Goal: Task Accomplishment & Management: Complete application form

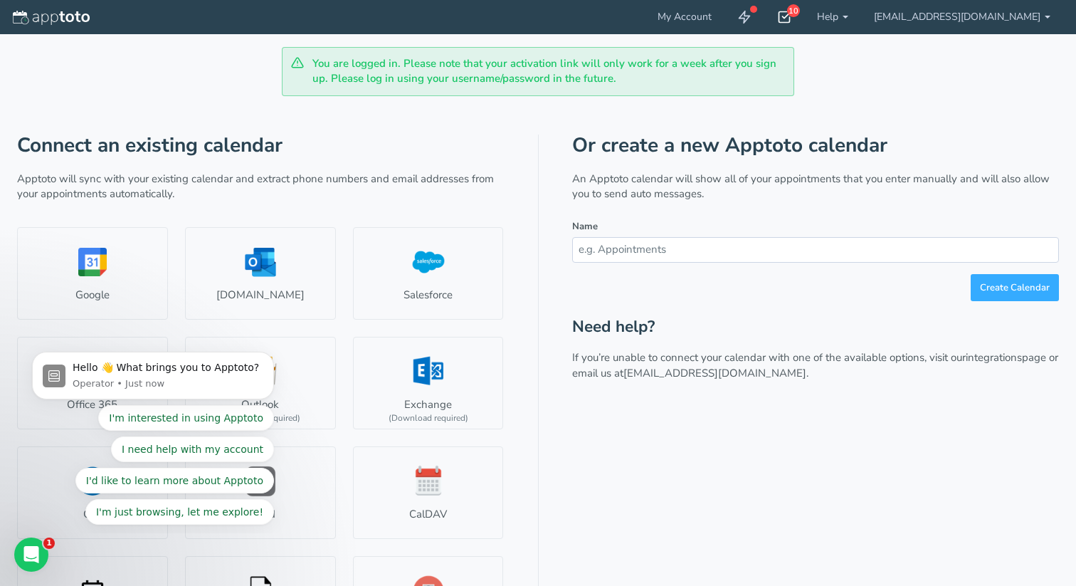
click at [791, 16] on icon at bounding box center [784, 17] width 14 height 14
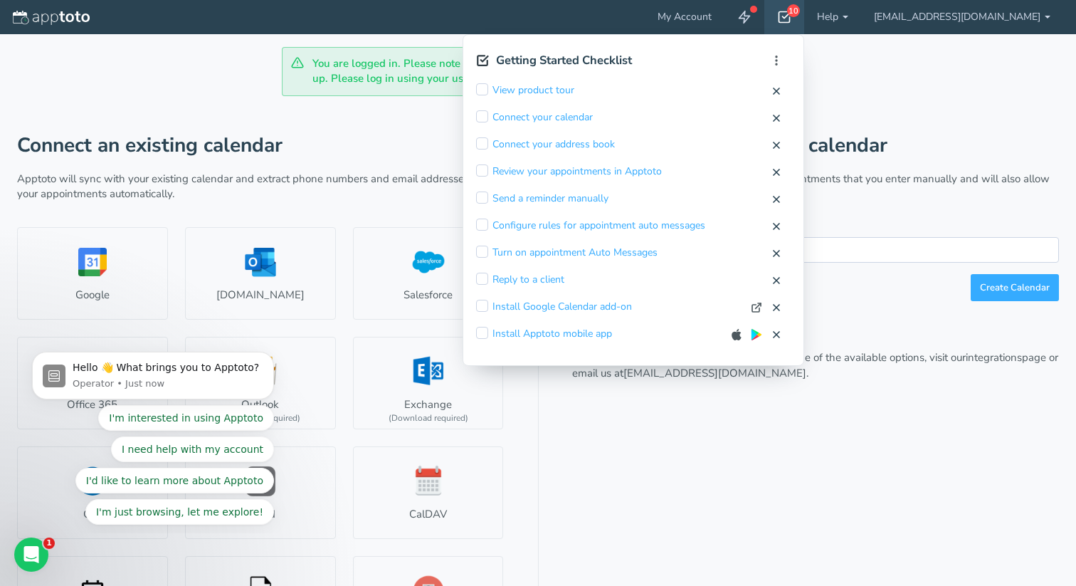
click at [791, 16] on icon at bounding box center [784, 17] width 14 height 14
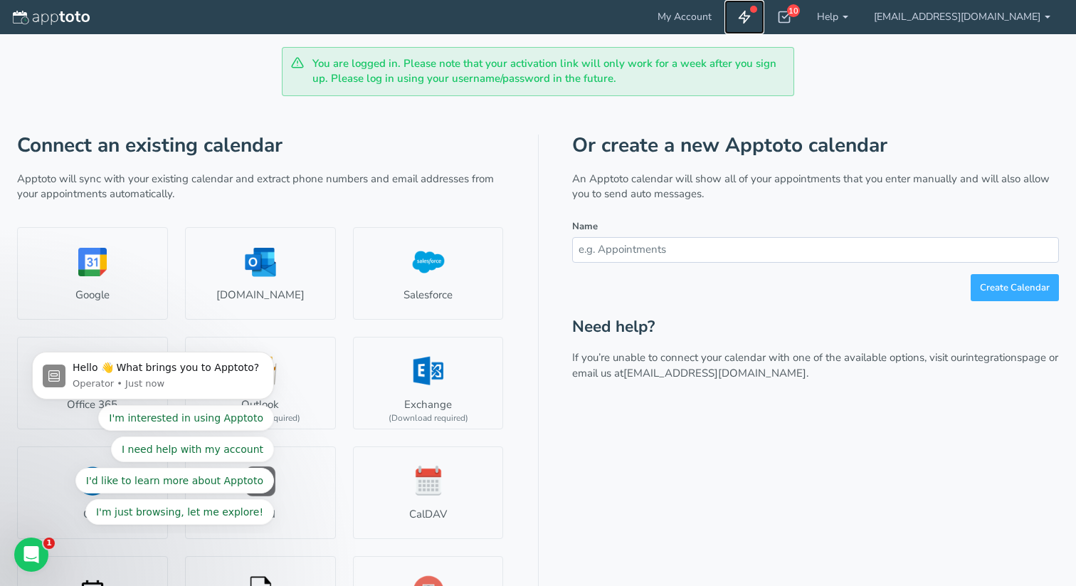
click at [750, 16] on use at bounding box center [744, 17] width 11 height 12
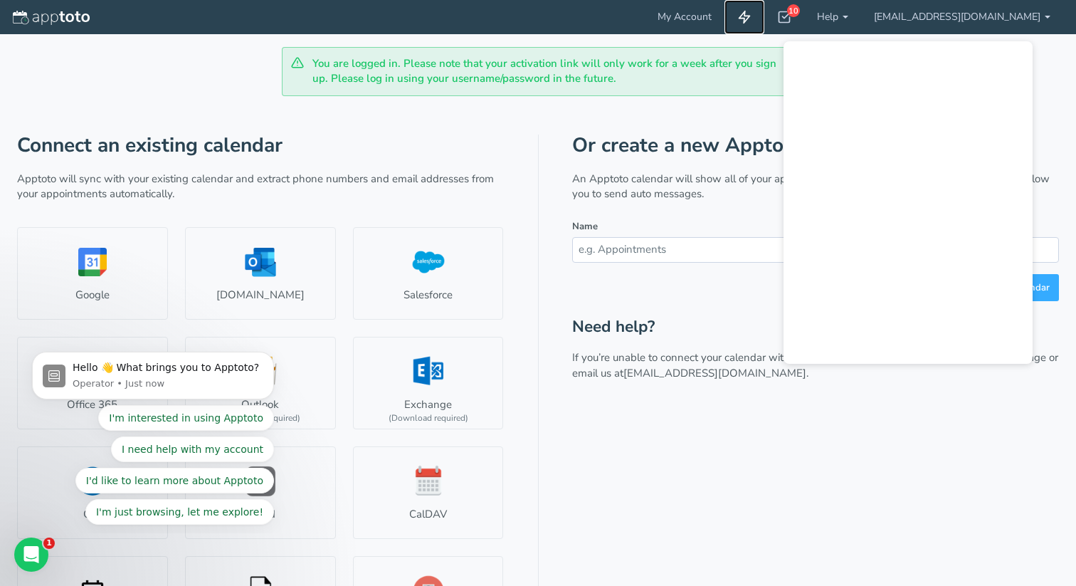
click at [750, 16] on use at bounding box center [744, 17] width 11 height 12
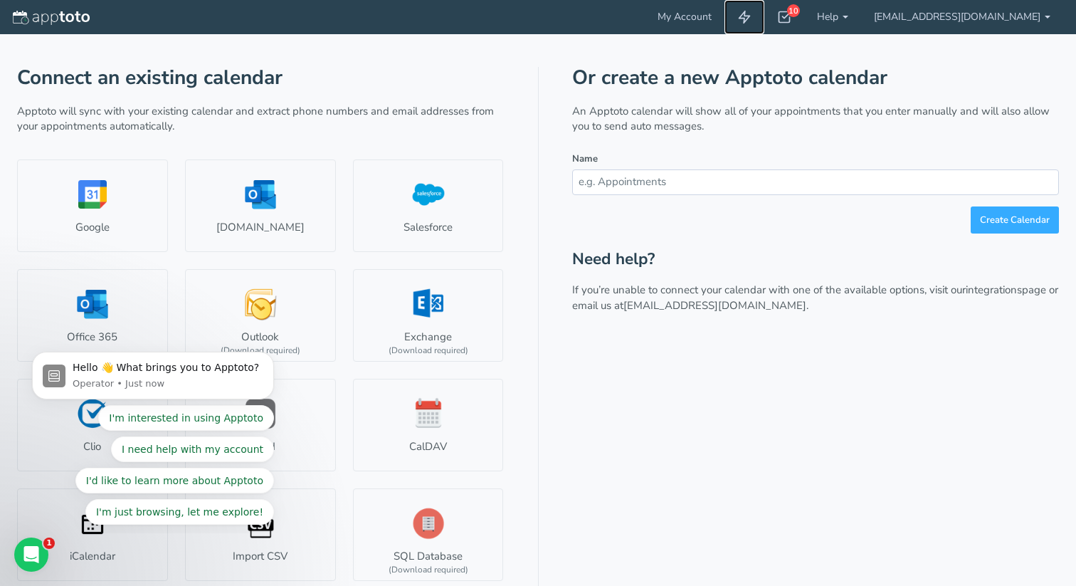
scroll to position [71, 0]
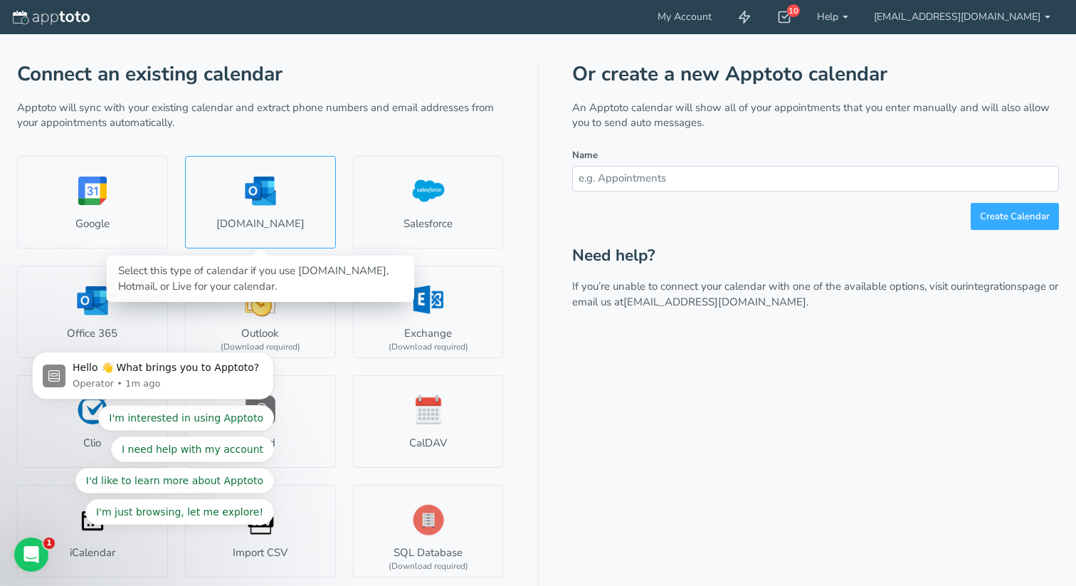
click at [251, 204] on link "Outlook.com" at bounding box center [260, 202] width 151 height 93
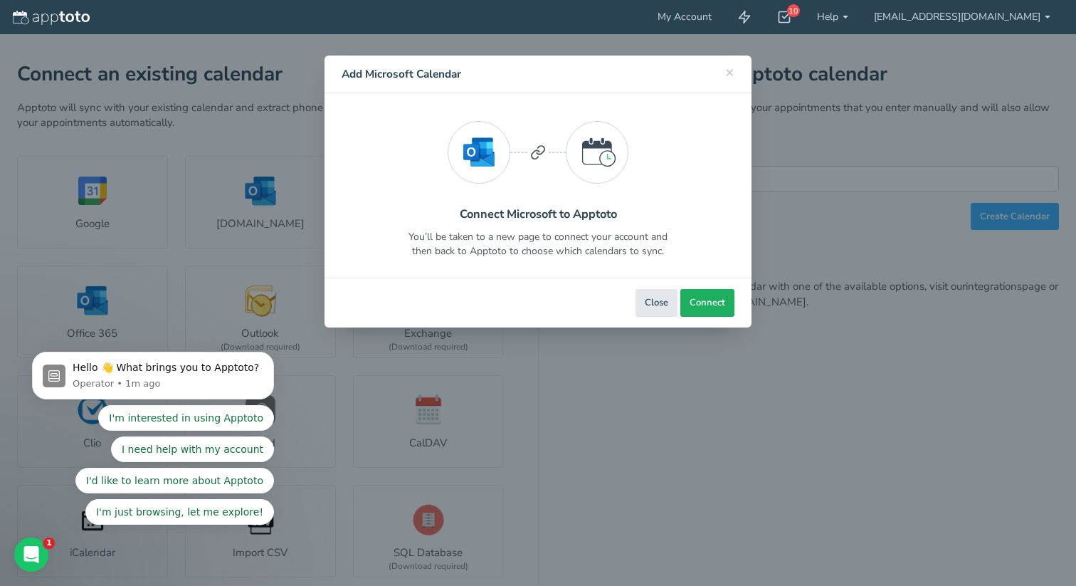
click at [711, 309] on span "Connect" at bounding box center [708, 303] width 36 height 14
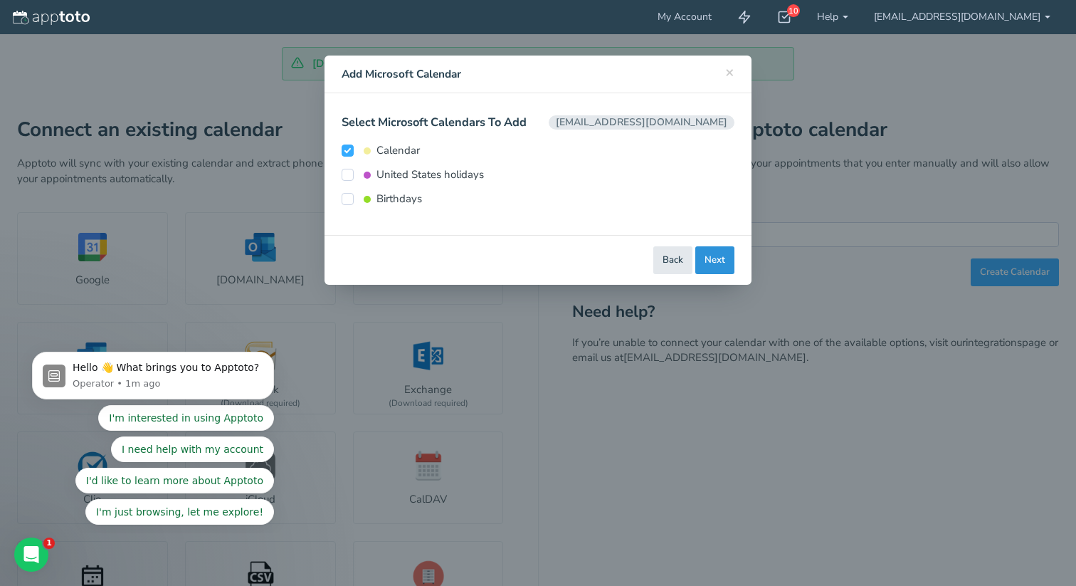
click at [722, 265] on button "Next" at bounding box center [714, 260] width 39 height 28
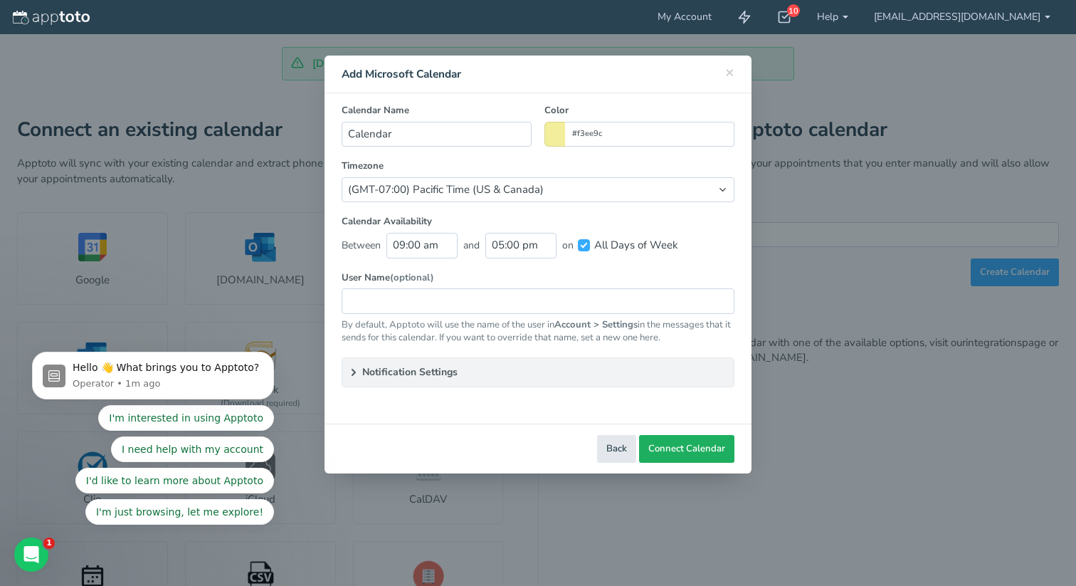
click at [698, 451] on span "Connect Calendar" at bounding box center [686, 449] width 77 height 14
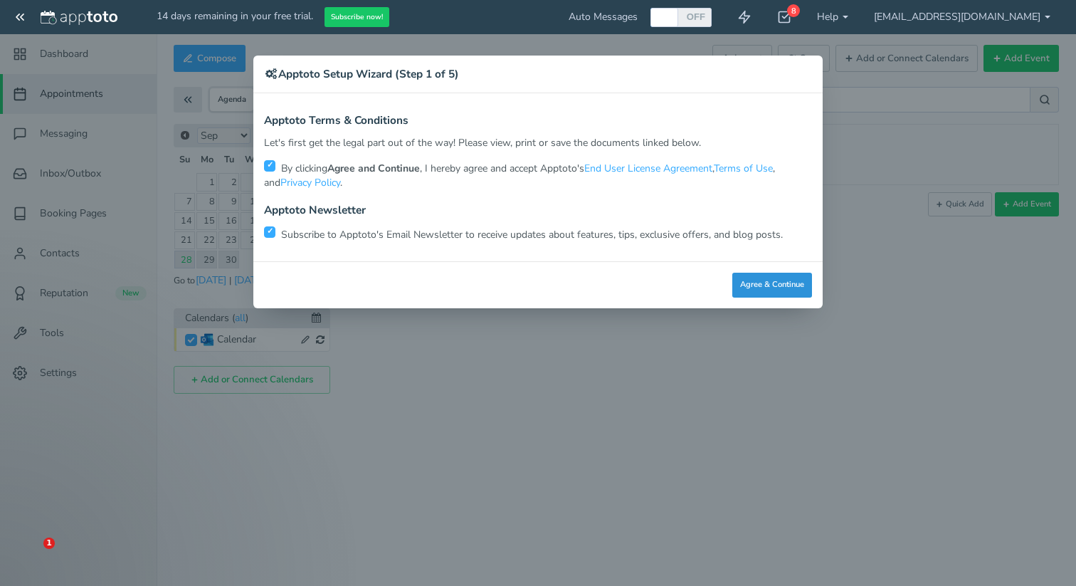
click at [776, 284] on button "Agree & Continue" at bounding box center [772, 285] width 80 height 25
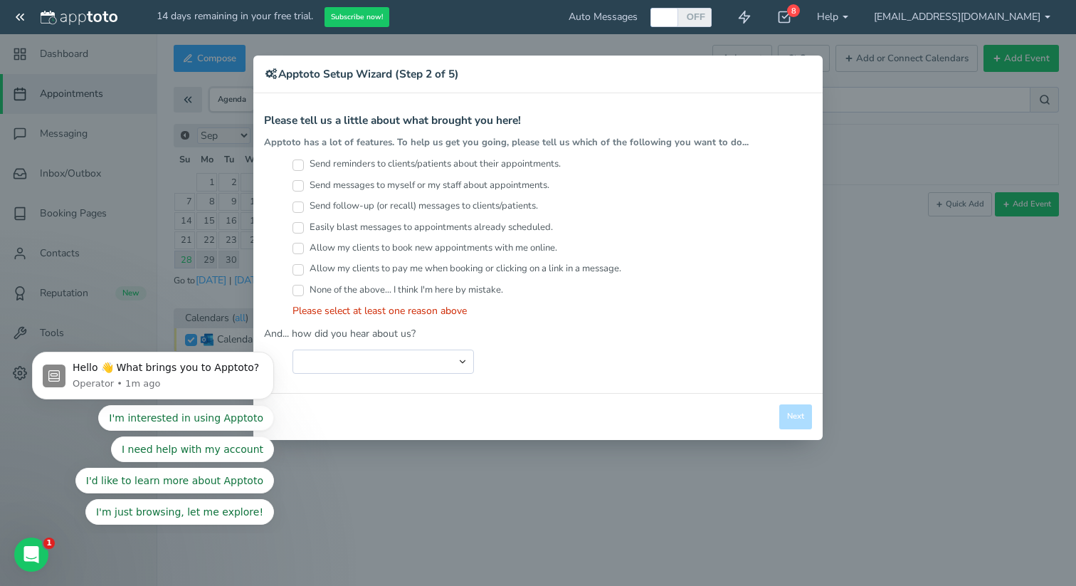
click at [431, 310] on div "Please select at least one reason above" at bounding box center [553, 311] width 520 height 14
click at [465, 165] on label "Send reminders to clients/patients about their appointments." at bounding box center [427, 164] width 268 height 14
click at [304, 165] on input "Send reminders to clients/patients about their appointments." at bounding box center [298, 164] width 11 height 11
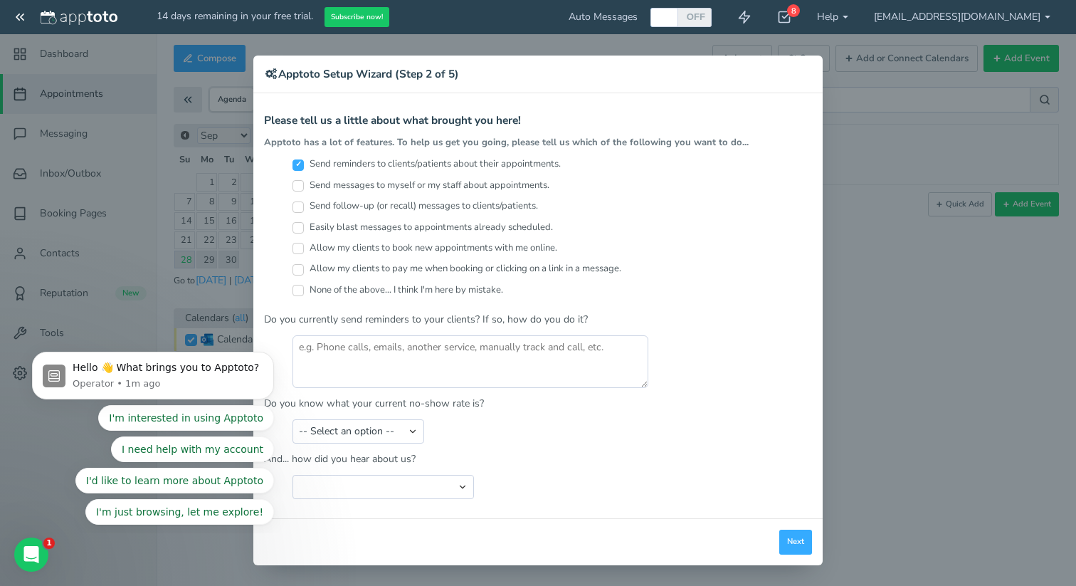
click at [465, 158] on label "Send reminders to clients/patients about their appointments." at bounding box center [427, 164] width 268 height 14
click at [304, 159] on input "Send reminders to clients/patients about their appointments." at bounding box center [298, 164] width 11 height 11
checkbox input "false"
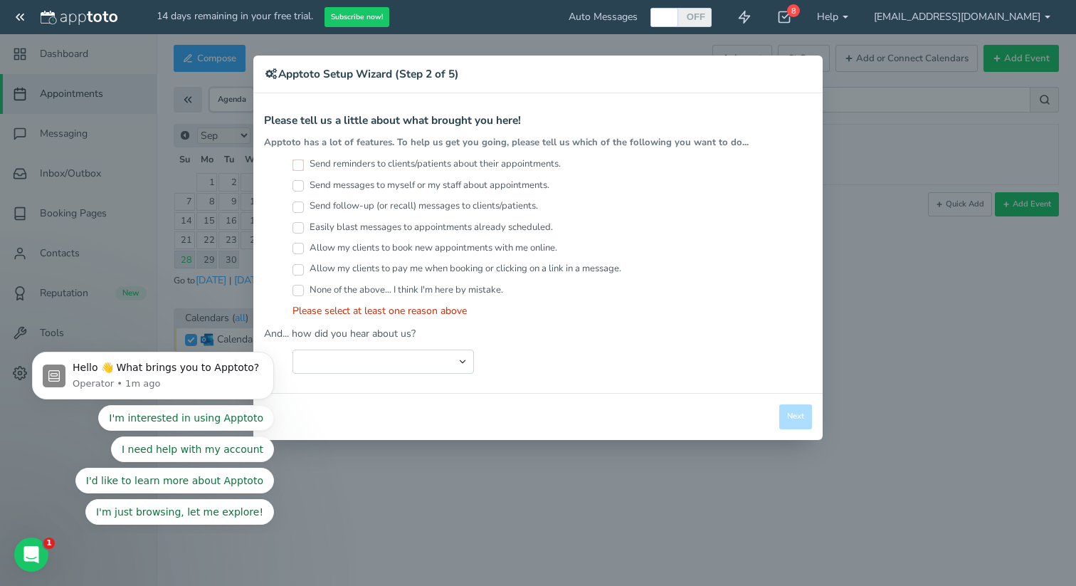
click at [952, 186] on div "× Apptoto Setup Wizard (Step 2 of 5) Apptoto Terms & Conditions Let's first get…" at bounding box center [538, 293] width 1076 height 586
click at [456, 285] on label "None of the above... I think I'm here by mistake." at bounding box center [398, 290] width 211 height 14
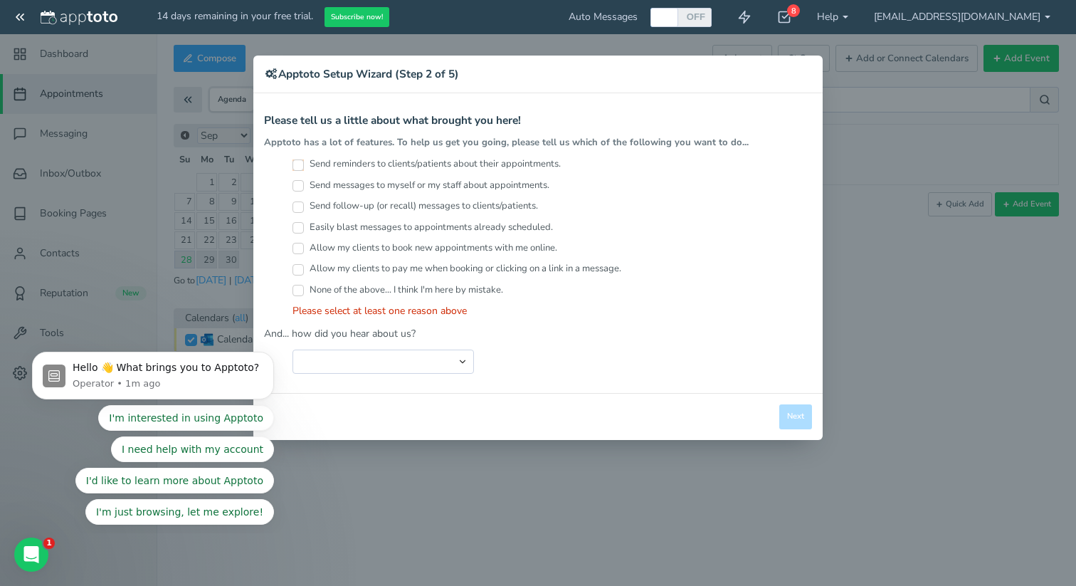
click at [304, 285] on input "None of the above... I think I'm here by mistake." at bounding box center [298, 290] width 11 height 11
checkbox input "true"
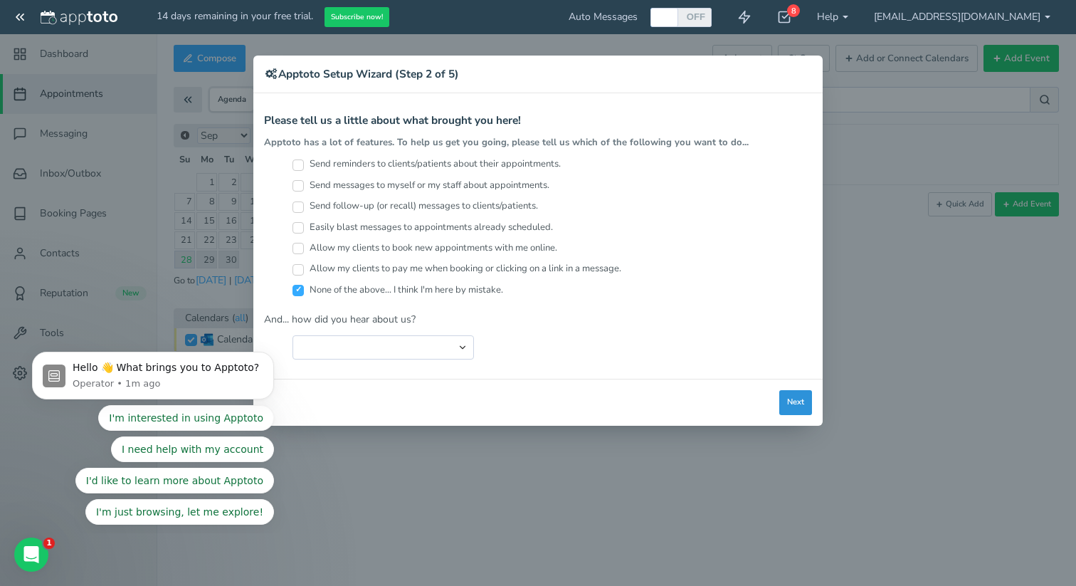
click at [796, 399] on button "Next" at bounding box center [795, 402] width 33 height 25
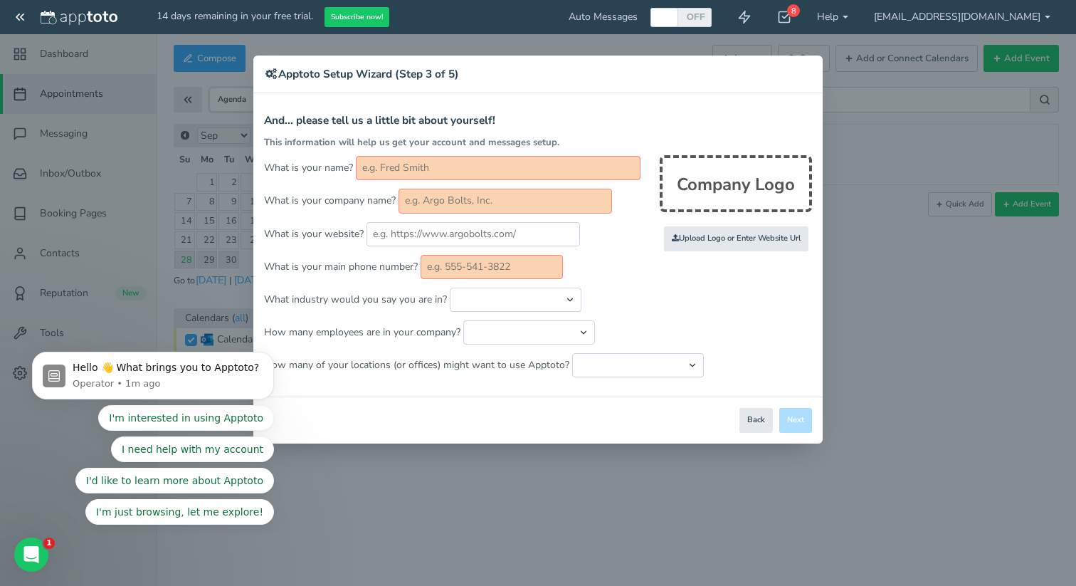
click at [599, 163] on input "text" at bounding box center [498, 168] width 285 height 24
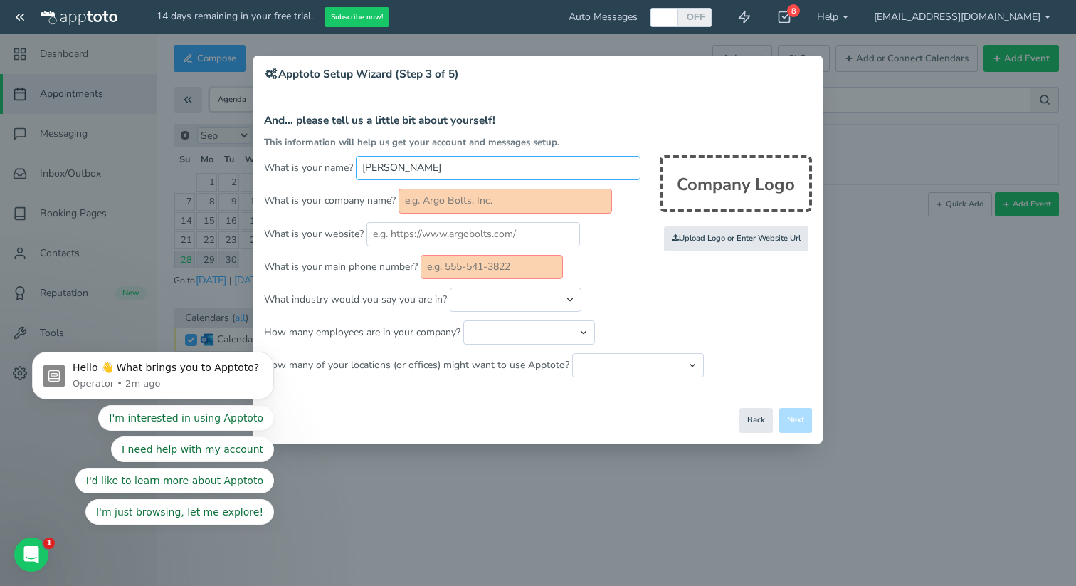
type input "Amelie Munday"
click at [569, 195] on input "text" at bounding box center [506, 201] width 214 height 24
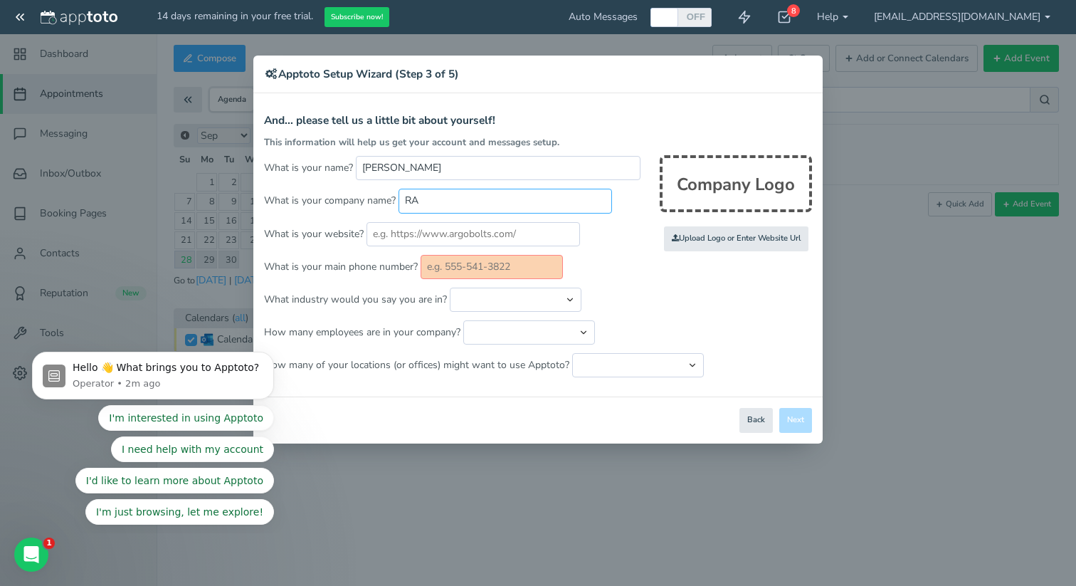
type input "RA"
click at [494, 267] on input "text" at bounding box center [492, 267] width 142 height 24
type input "9256780871"
click at [801, 412] on button "Next" at bounding box center [795, 420] width 33 height 25
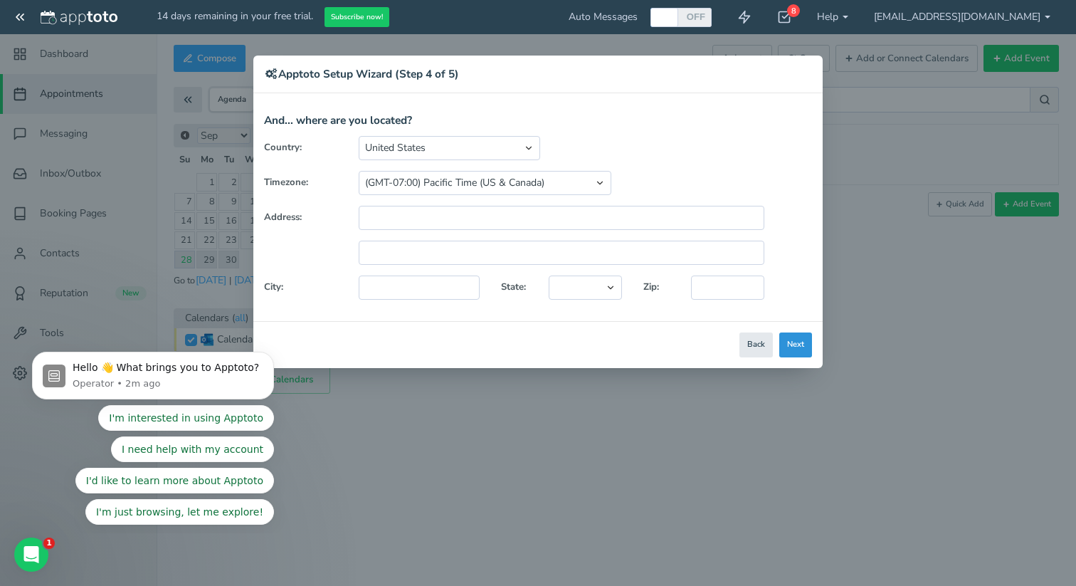
click at [795, 347] on button "Next" at bounding box center [795, 344] width 33 height 25
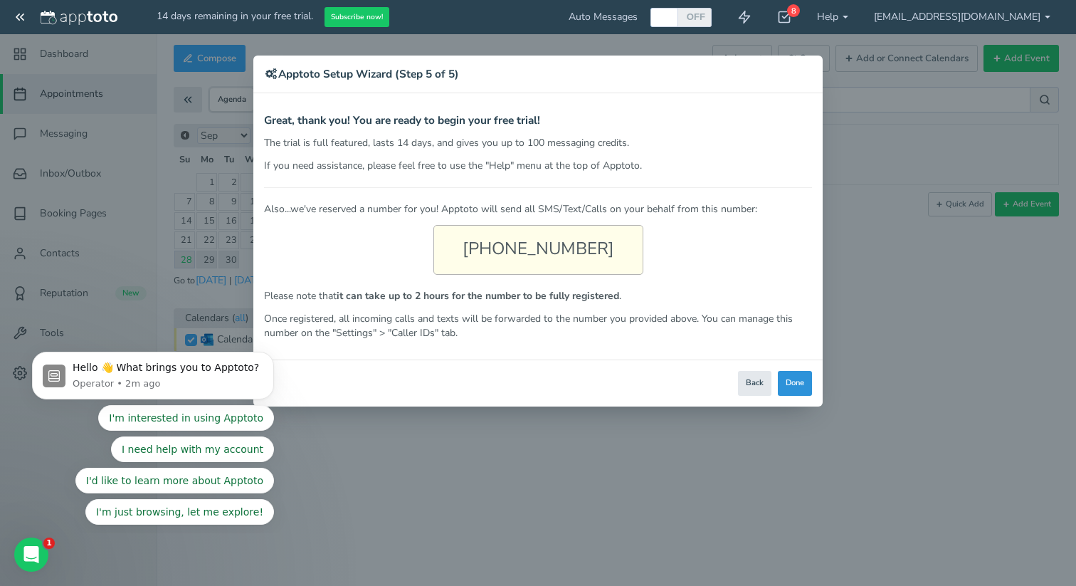
click at [796, 388] on button "Done" at bounding box center [795, 383] width 34 height 25
